Goal: Find specific page/section: Find specific page/section

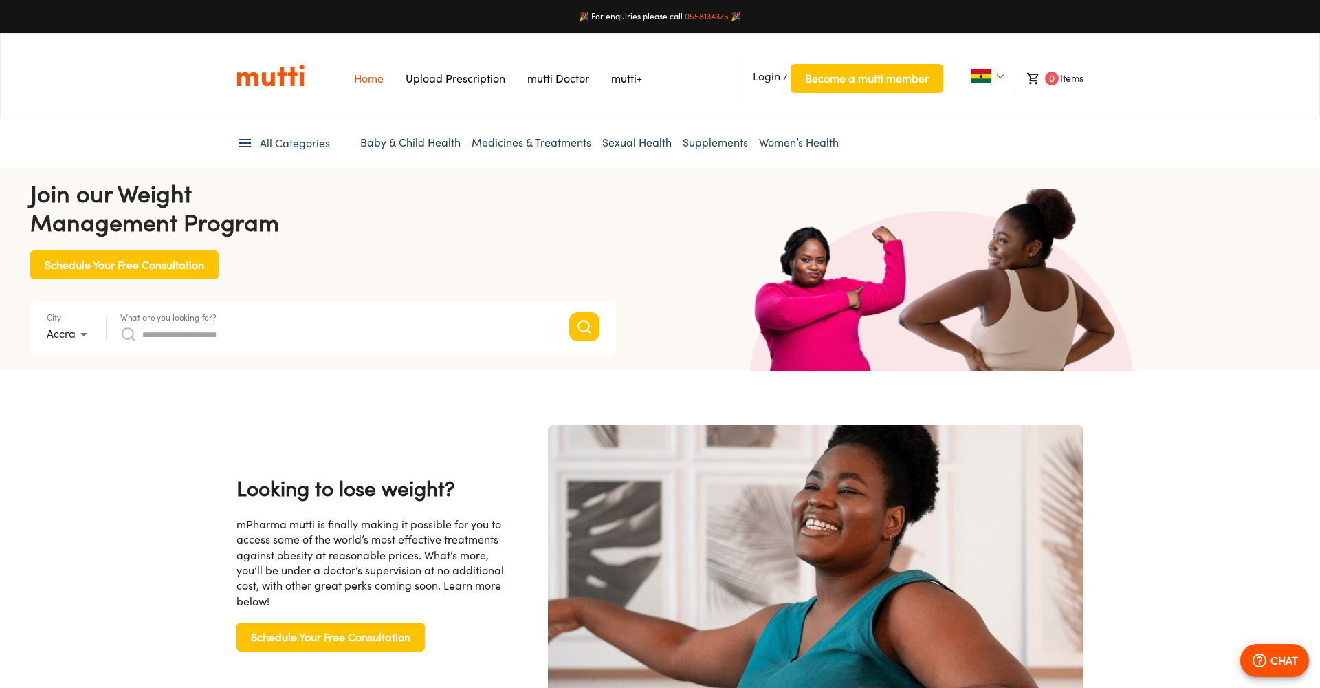
scroll to position [0, 2145]
click at [633, 78] on link "mutti+" at bounding box center [626, 79] width 31 height 14
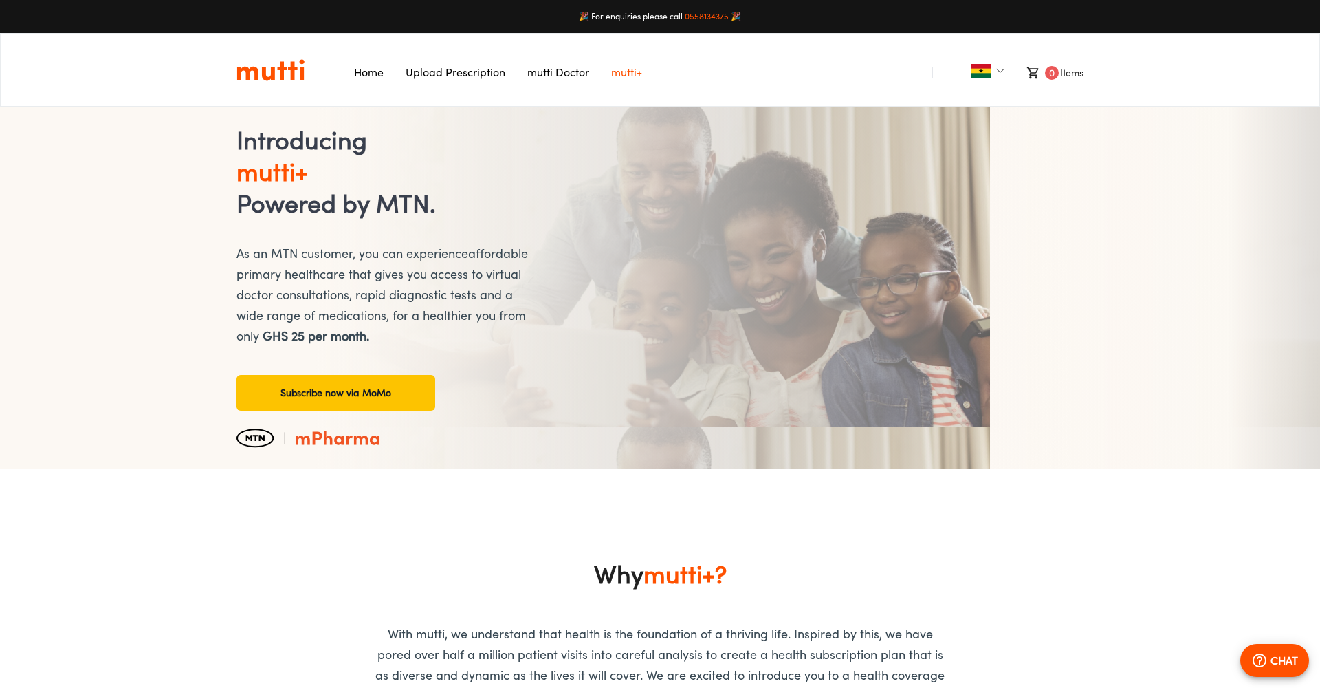
click at [556, 74] on link "mutti Doctor" at bounding box center [558, 72] width 62 height 14
click at [370, 69] on link "Home" at bounding box center [369, 72] width 30 height 14
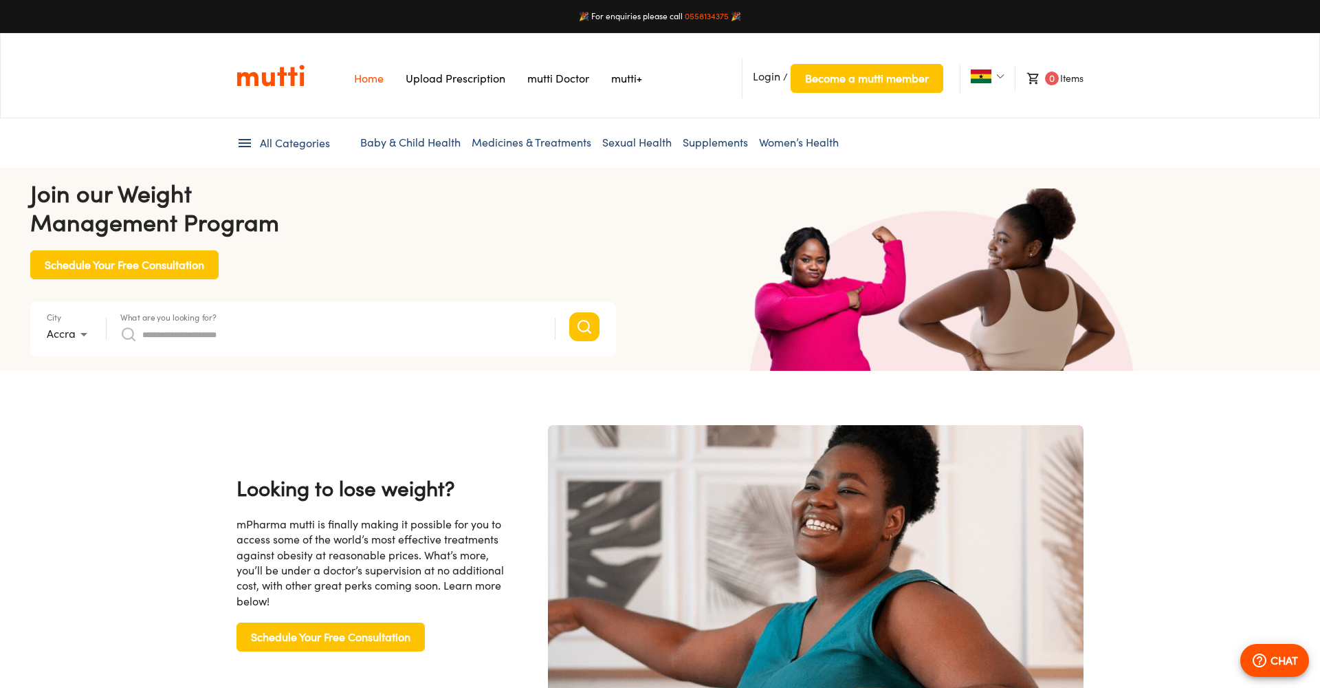
scroll to position [0, 1788]
click at [84, 337] on li "Accra" at bounding box center [72, 333] width 51 height 25
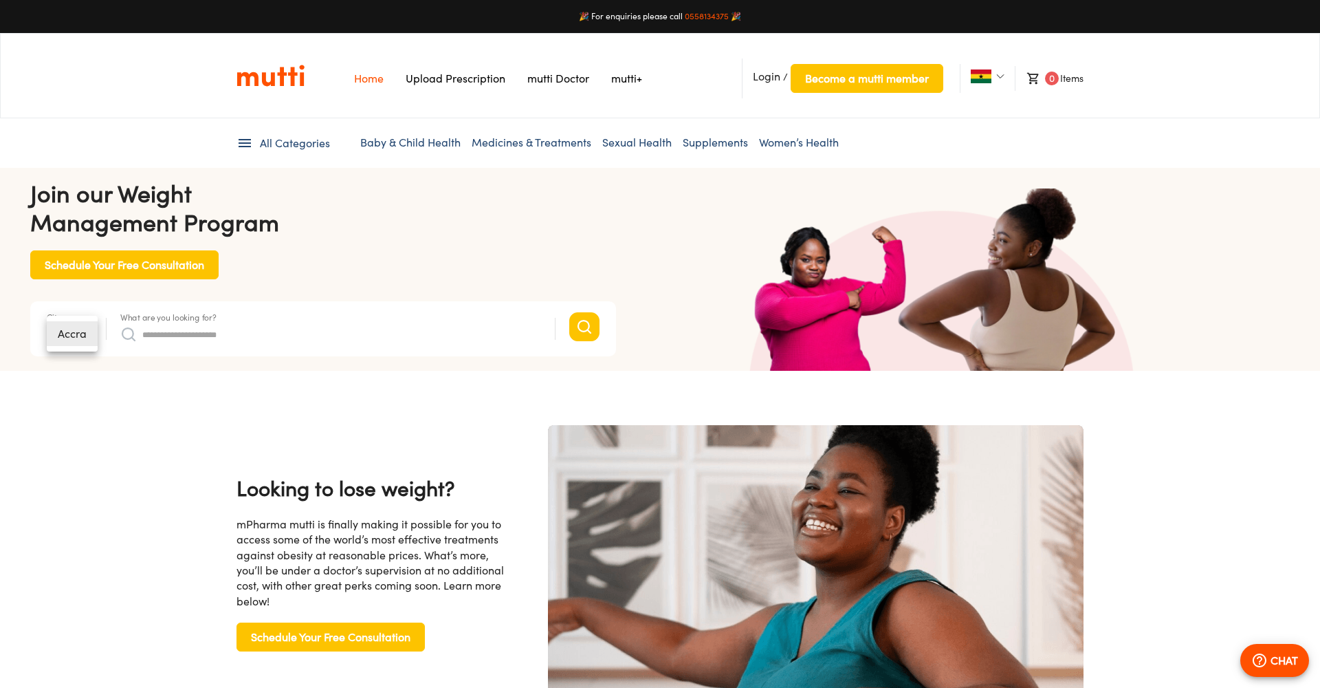
click at [999, 76] on div at bounding box center [660, 344] width 1320 height 688
click at [999, 76] on img at bounding box center [1000, 76] width 8 height 8
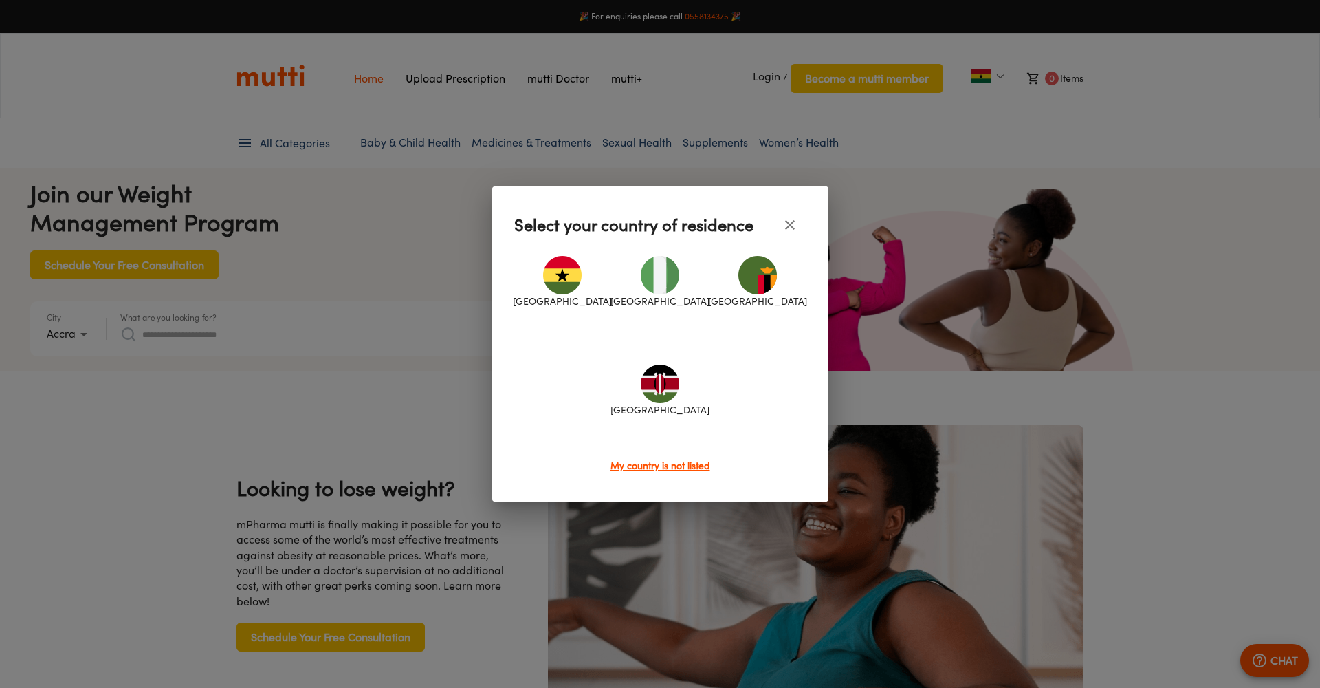
scroll to position [0, 2821]
click at [760, 287] on img at bounding box center [757, 275] width 39 height 39
type input "*"
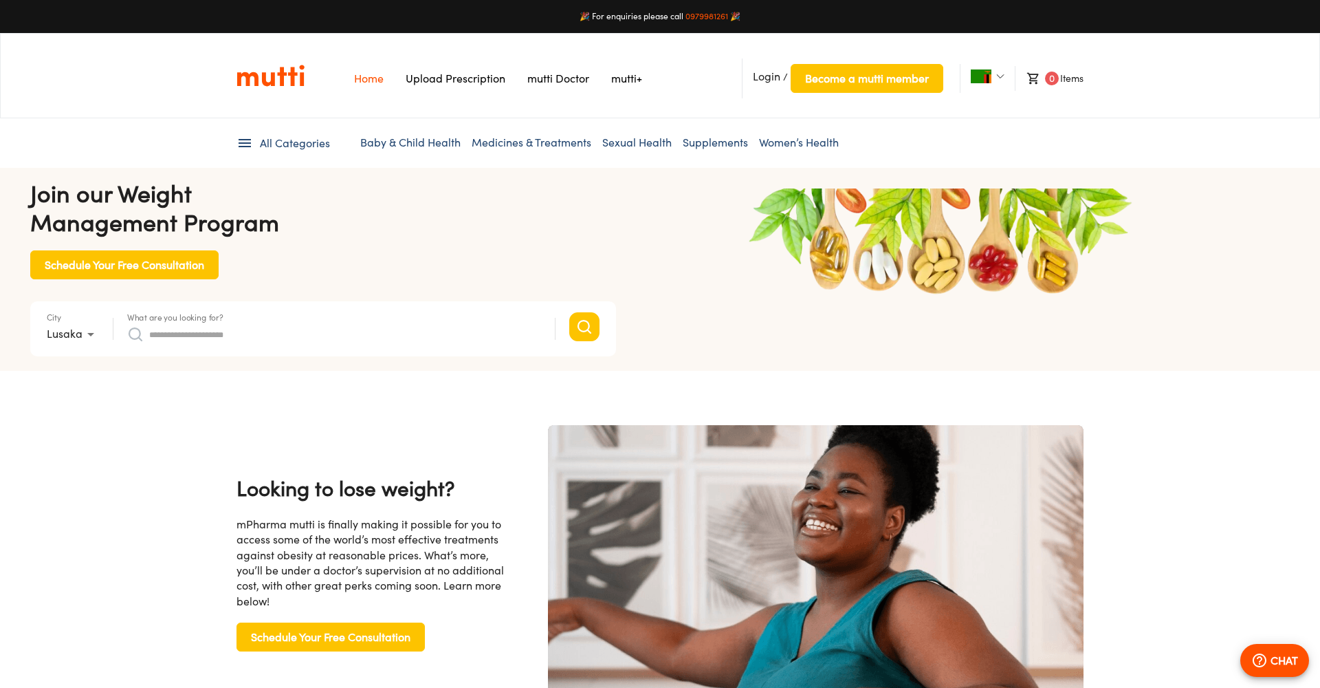
scroll to position [0, 0]
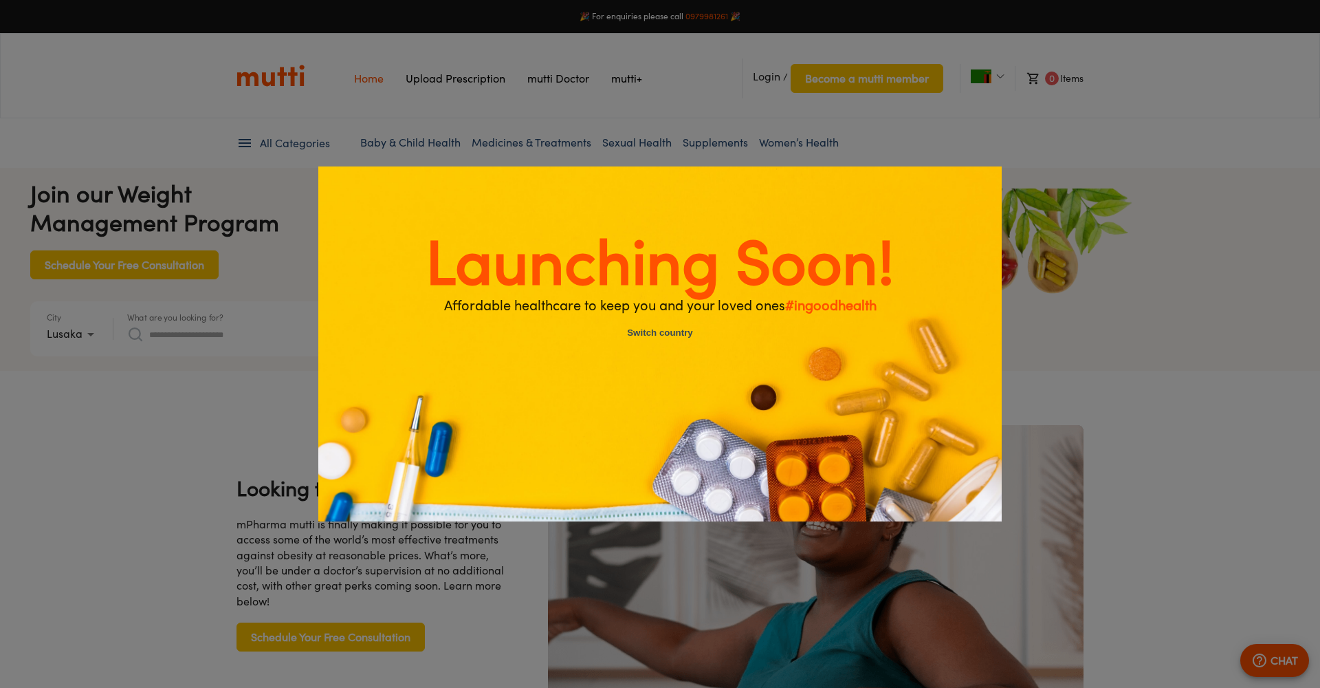
click at [999, 78] on div "Launching Soon!" at bounding box center [660, 344] width 1320 height 688
click at [984, 78] on div "Launching Soon!" at bounding box center [660, 344] width 1320 height 688
click at [938, 264] on p "Launching Soon!" at bounding box center [659, 261] width 683 height 62
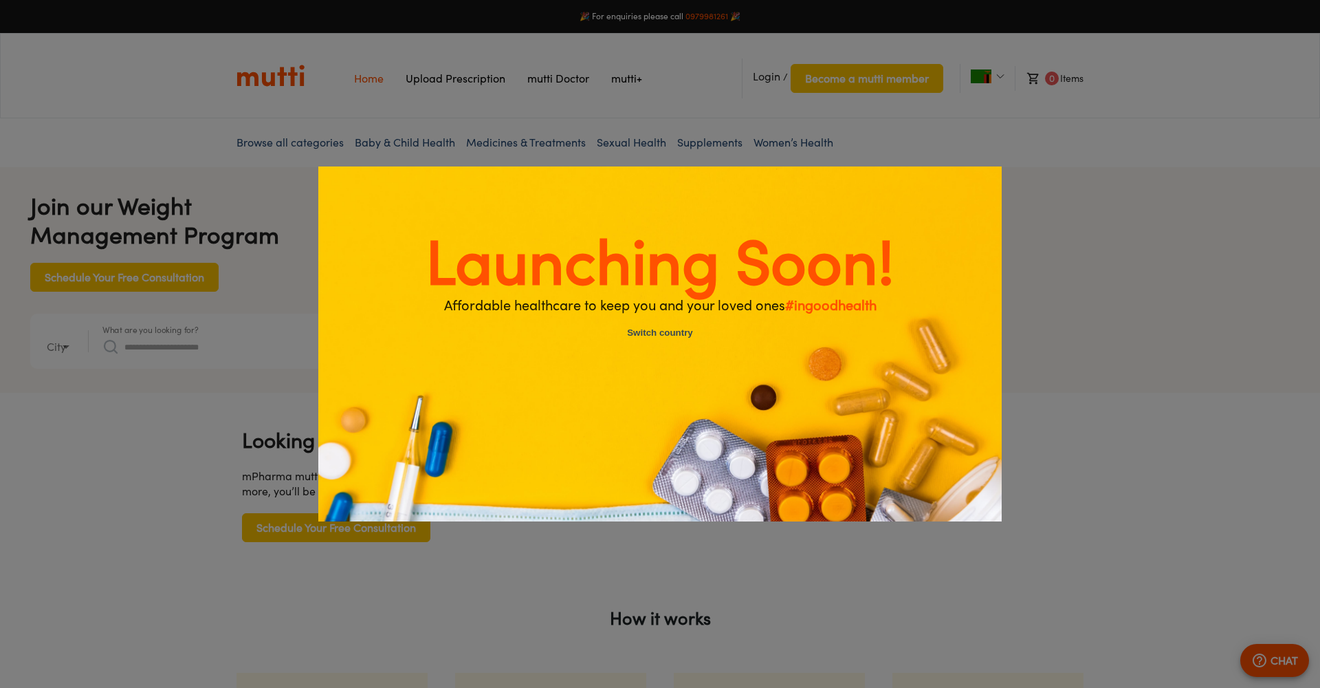
type input "*"
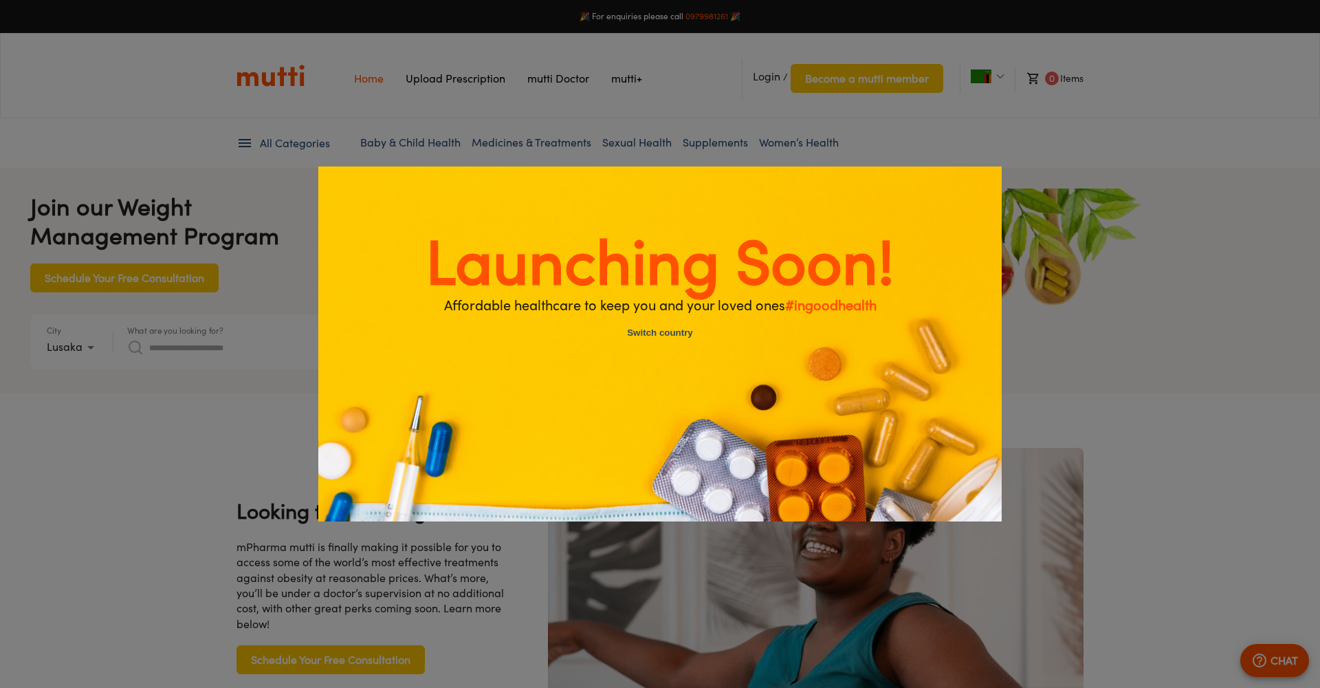
click at [988, 172] on div "Launching Soon! Affordable healthcare to keep you and your loved ones #ingoodhe…" at bounding box center [659, 343] width 683 height 355
click at [669, 331] on button "Switch country" at bounding box center [660, 334] width 116 height 30
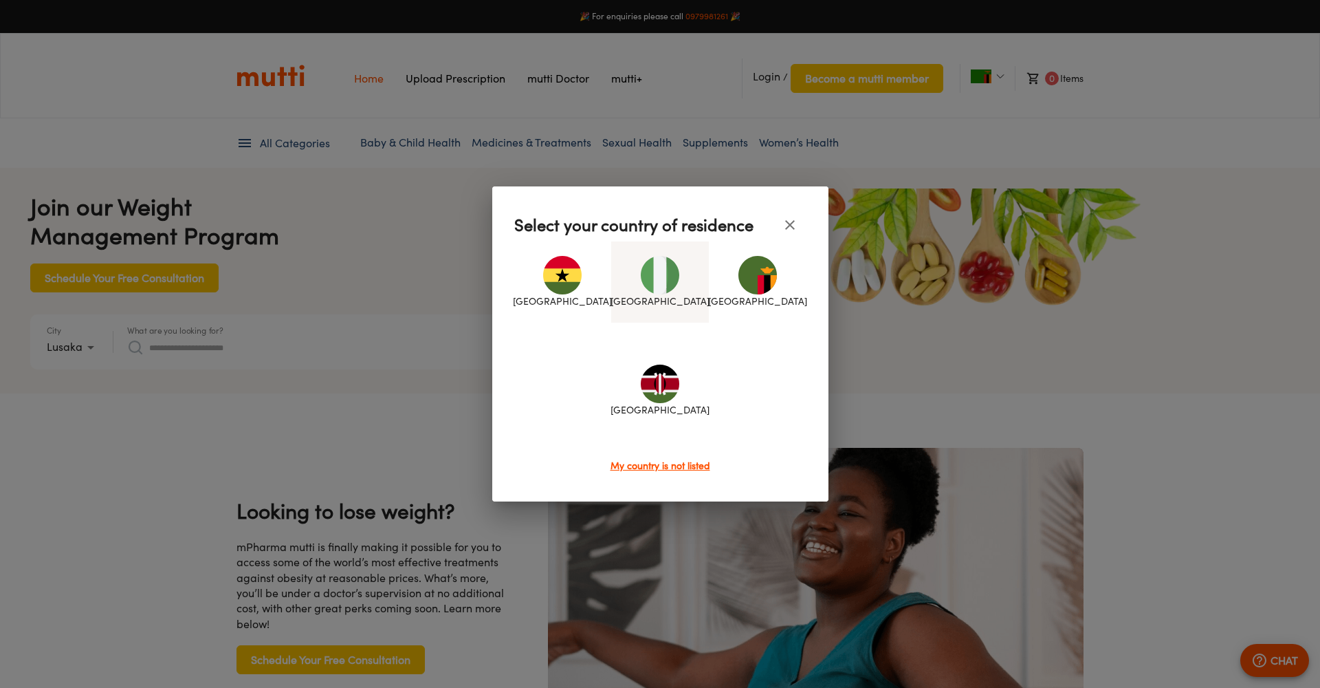
click at [656, 285] on img at bounding box center [660, 275] width 39 height 39
type input "*"
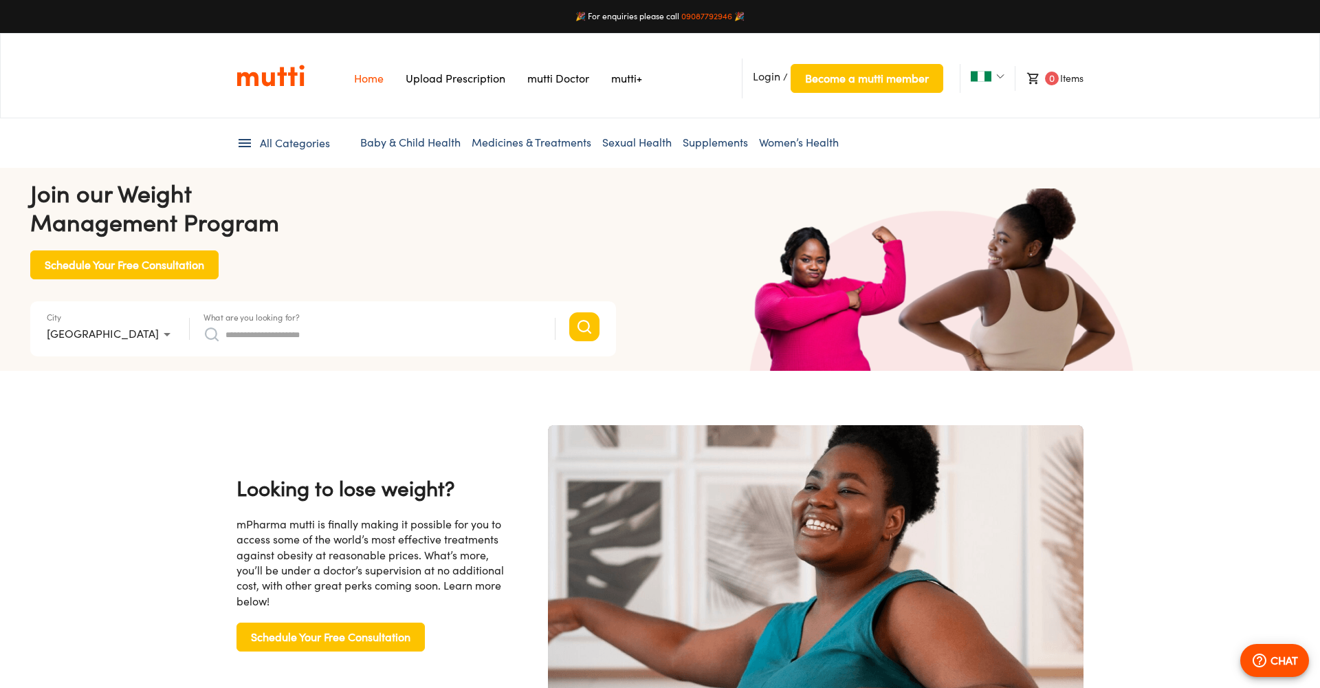
click at [559, 75] on link "mutti Doctor" at bounding box center [558, 79] width 62 height 14
